Goal: Transaction & Acquisition: Purchase product/service

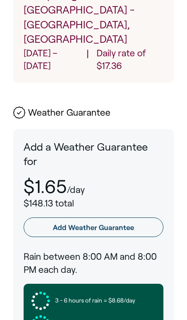
scroll to position [539, 0]
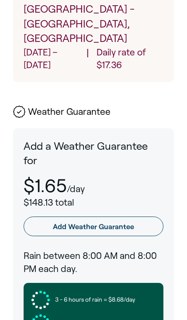
click at [114, 216] on link "Add Weather Guarantee" at bounding box center [94, 226] width 140 height 20
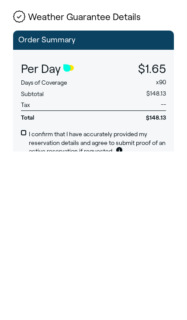
scroll to position [405, 0]
click at [24, 298] on span at bounding box center [23, 300] width 5 height 5
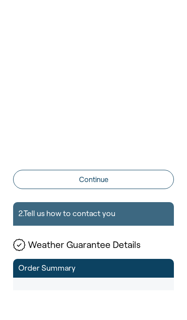
scroll to position [138, 0]
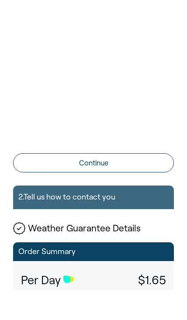
click at [116, 183] on button "Continue" at bounding box center [93, 192] width 161 height 19
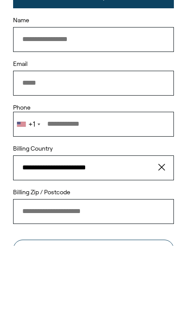
scroll to position [54, 0]
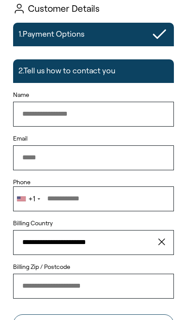
click at [120, 110] on input "Name" at bounding box center [93, 114] width 161 height 24
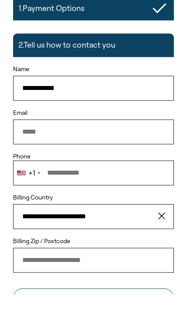
type input "**********"
click at [142, 145] on input "Email" at bounding box center [93, 157] width 161 height 24
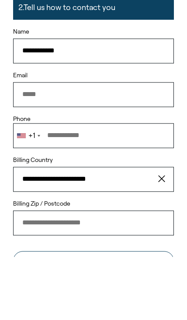
scroll to position [117, 0]
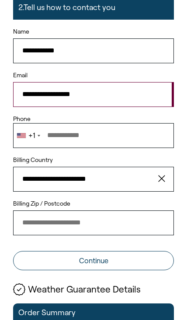
type input "**********"
click at [138, 128] on input "Phone" at bounding box center [93, 135] width 161 height 24
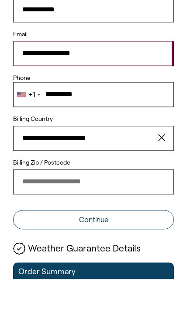
click at [147, 167] on input "**********" at bounding box center [93, 179] width 161 height 24
type input "**********"
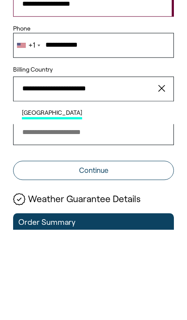
click at [151, 210] on input "Billing Zip / Postcode" at bounding box center [93, 222] width 161 height 24
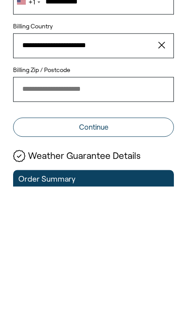
scroll to position [250, 0]
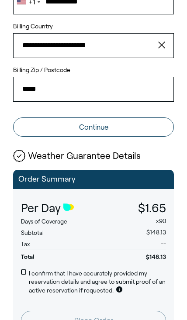
type input "*****"
click at [113, 129] on button "Continue" at bounding box center [93, 126] width 161 height 19
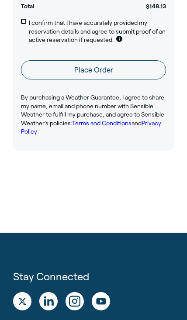
click at [108, 65] on button "Place Order" at bounding box center [93, 69] width 145 height 19
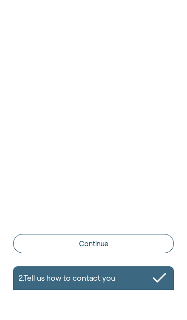
scroll to position [254, 0]
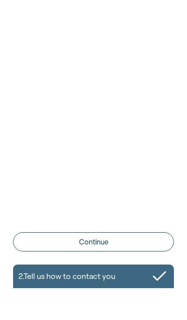
click at [112, 262] on button "Continue" at bounding box center [93, 271] width 161 height 19
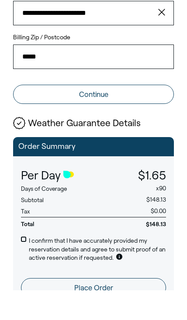
click at [110, 114] on button "Continue" at bounding box center [93, 123] width 161 height 19
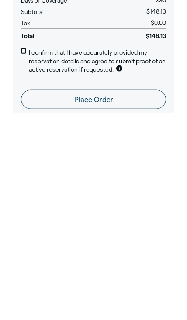
scroll to position [10, 0]
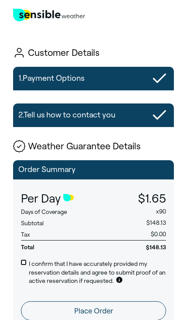
click at [101, 307] on button "Place Order" at bounding box center [93, 310] width 145 height 19
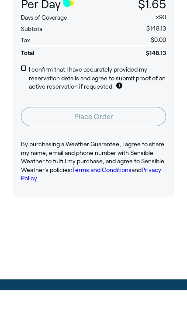
scroll to position [186, 0]
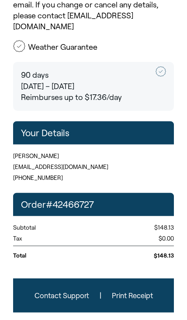
scroll to position [120, 0]
